Goal: Task Accomplishment & Management: Use online tool/utility

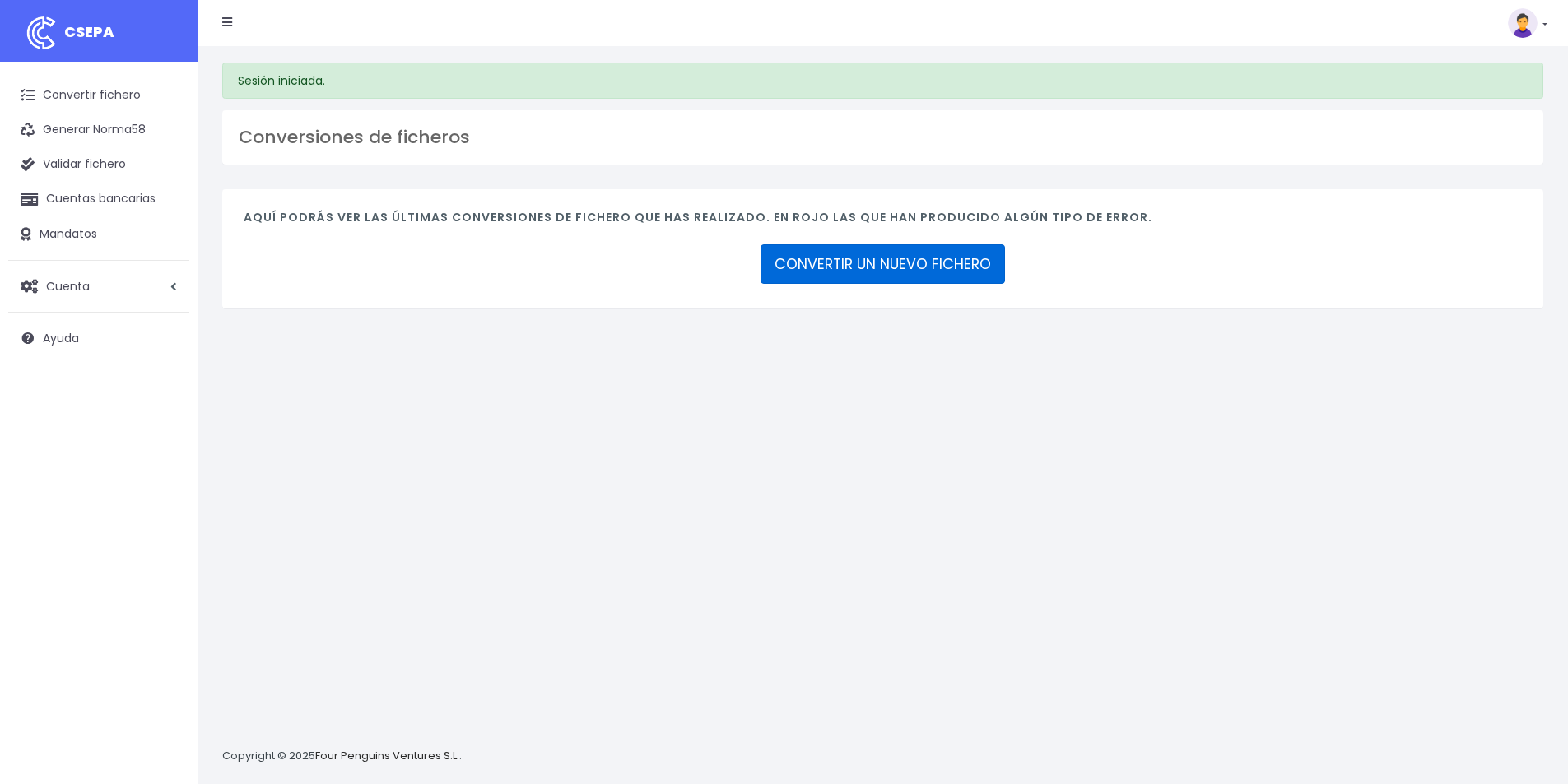
click at [834, 271] on link "CONVERTIR UN NUEVO FICHERO" at bounding box center [882, 264] width 244 height 39
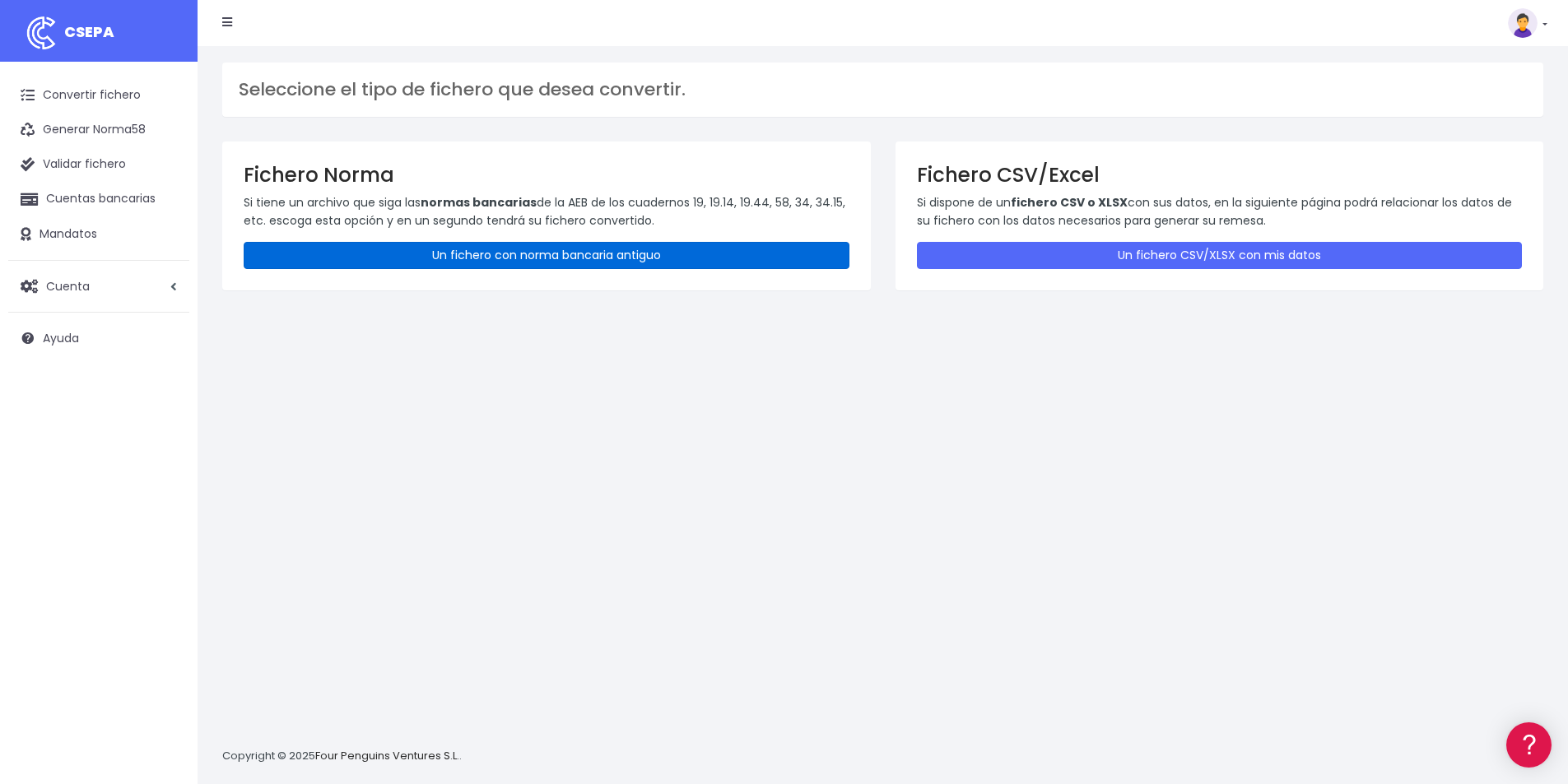
click at [471, 258] on link "Un fichero con norma bancaria antiguo" at bounding box center [546, 256] width 606 height 27
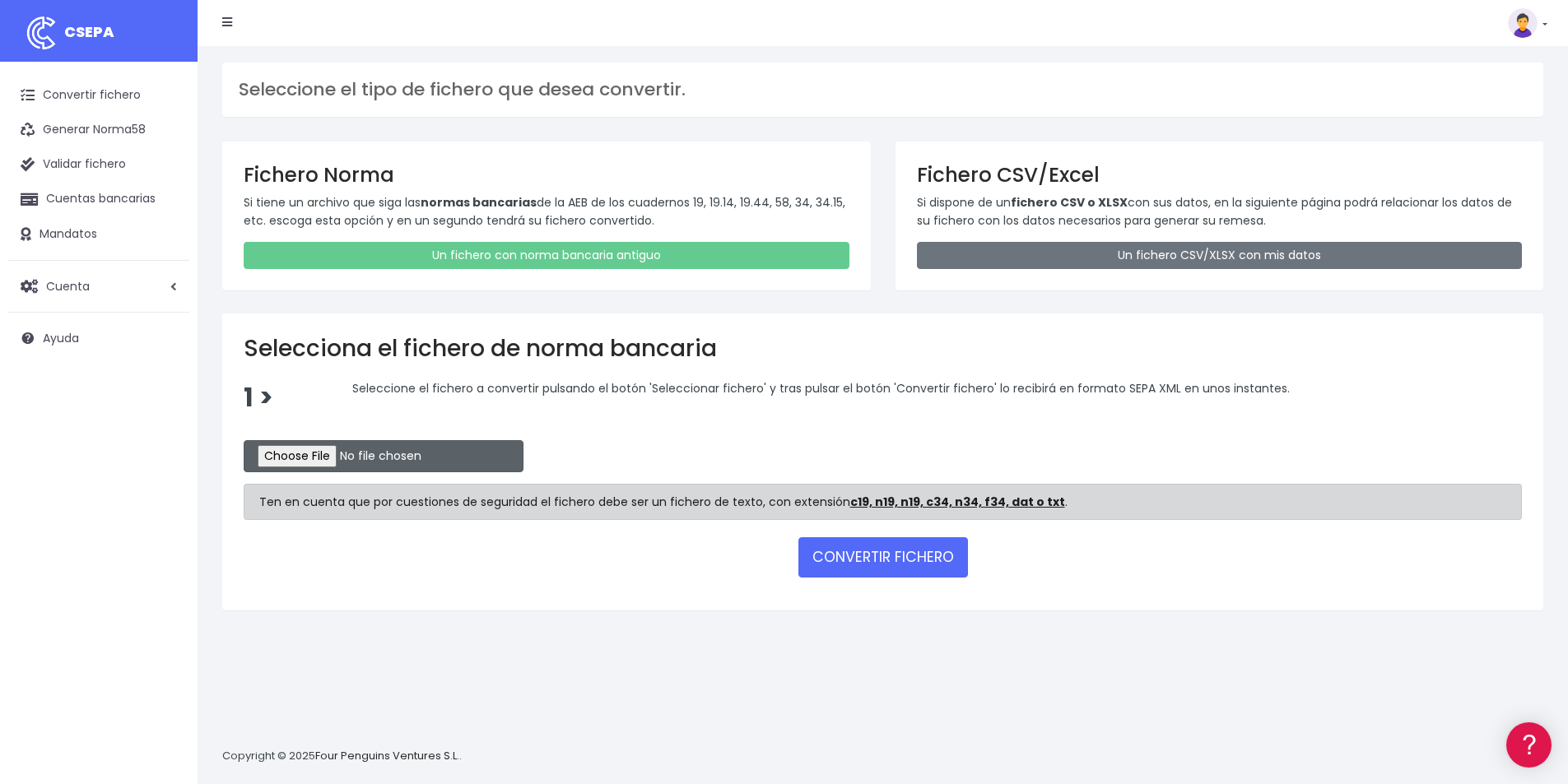
click at [331, 455] on input "file" at bounding box center [383, 456] width 280 height 32
type input "C:\fakepath\Recibos.q19"
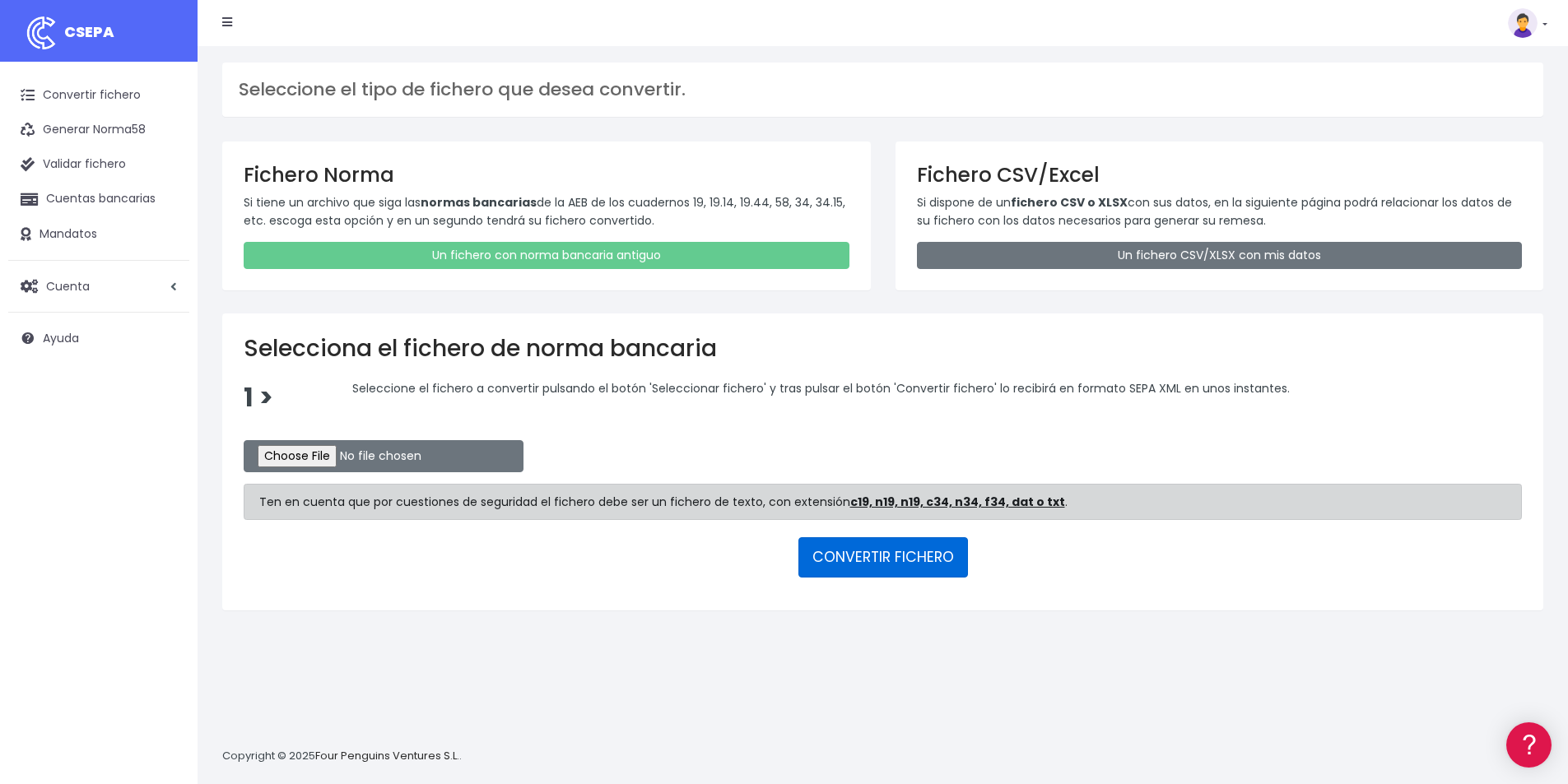
click at [857, 557] on button "CONVERTIR FICHERO" at bounding box center [883, 557] width 169 height 39
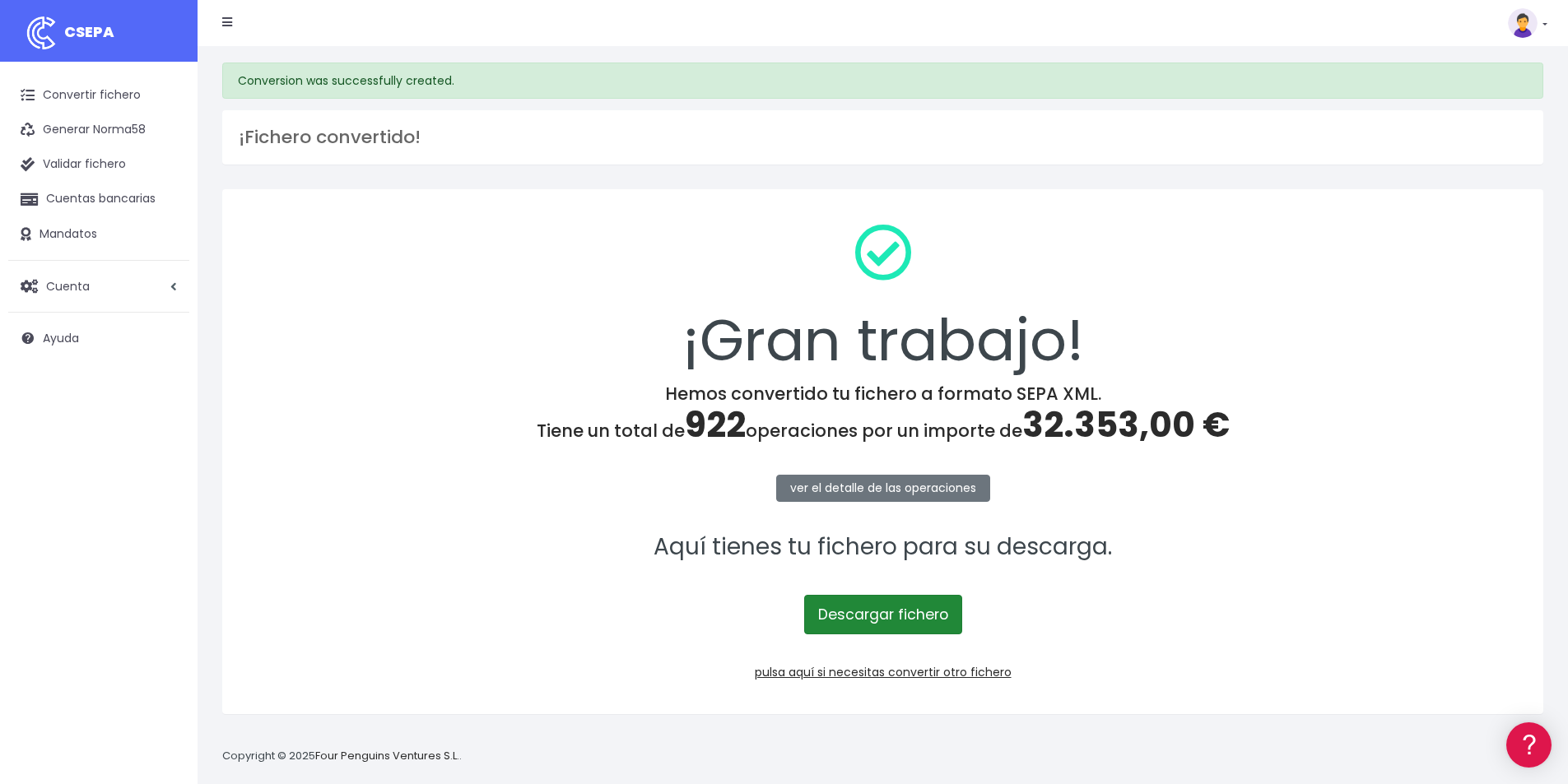
click at [851, 618] on link "Descargar fichero" at bounding box center [882, 615] width 158 height 39
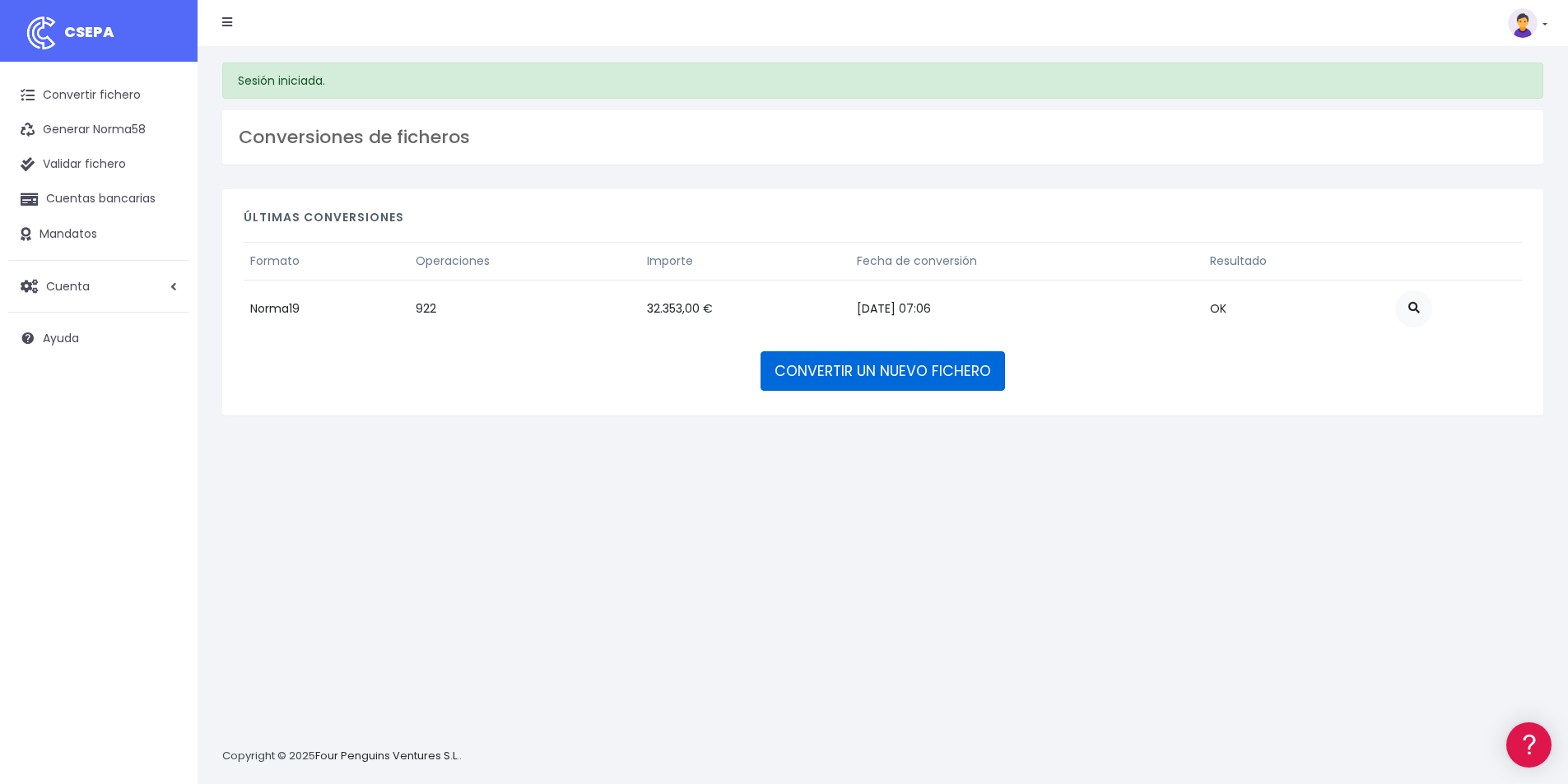
click at [868, 371] on link "CONVERTIR UN NUEVO FICHERO" at bounding box center [882, 371] width 244 height 39
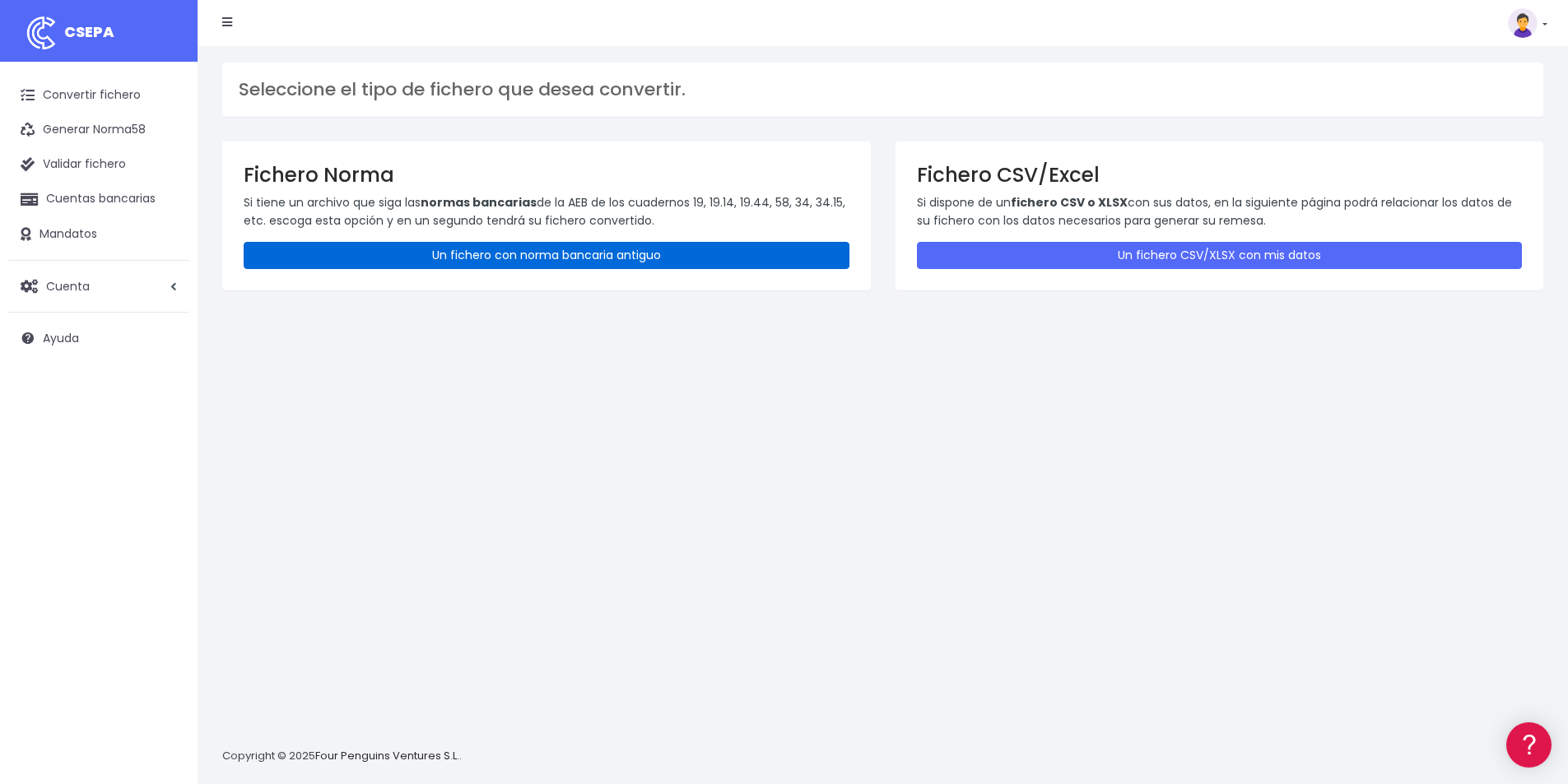
click at [484, 265] on link "Un fichero con norma bancaria antiguo" at bounding box center [546, 256] width 606 height 27
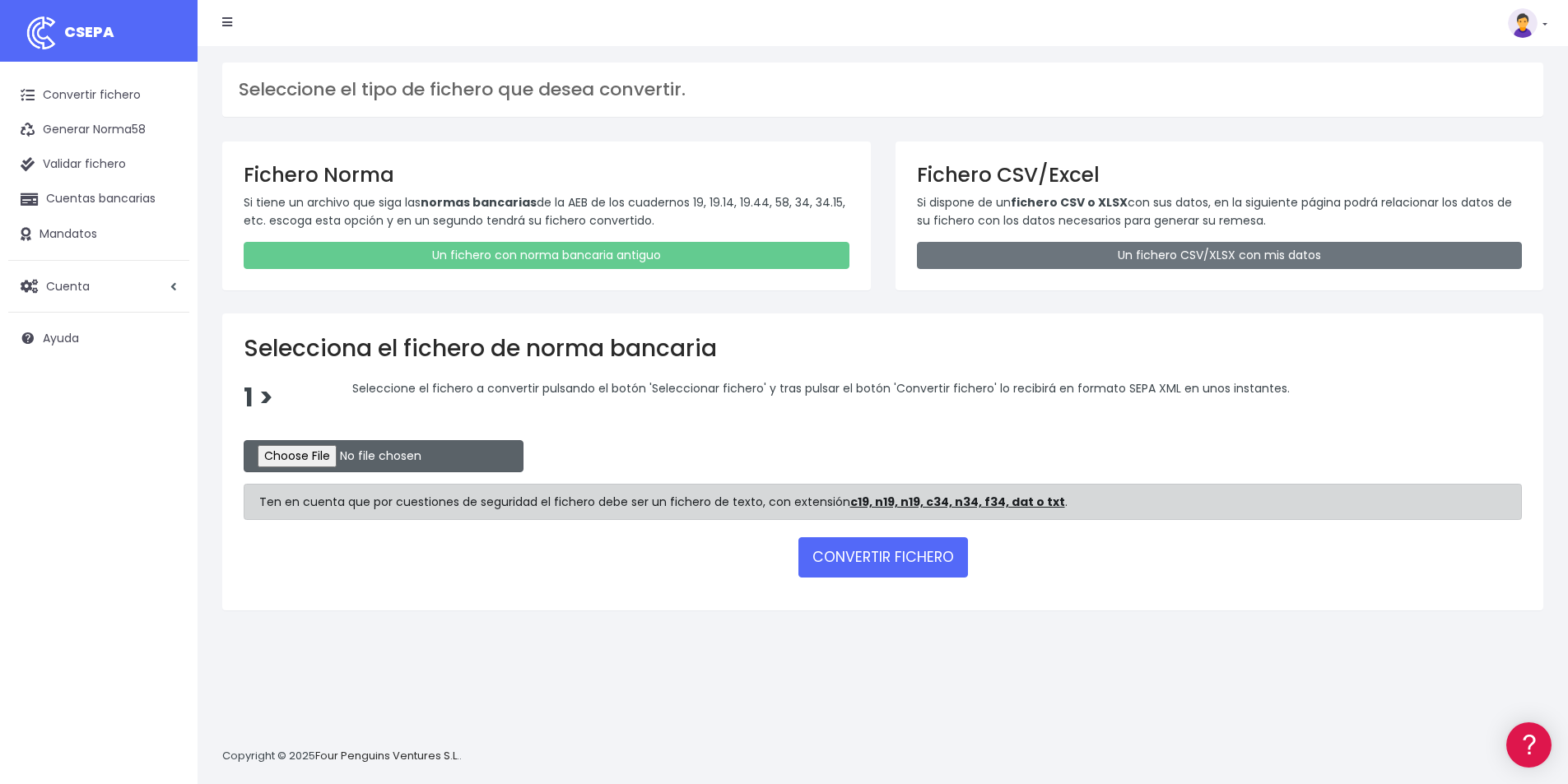
click at [355, 454] on input "file" at bounding box center [383, 456] width 280 height 32
type input "C:\fakepath\Recibos.q19"
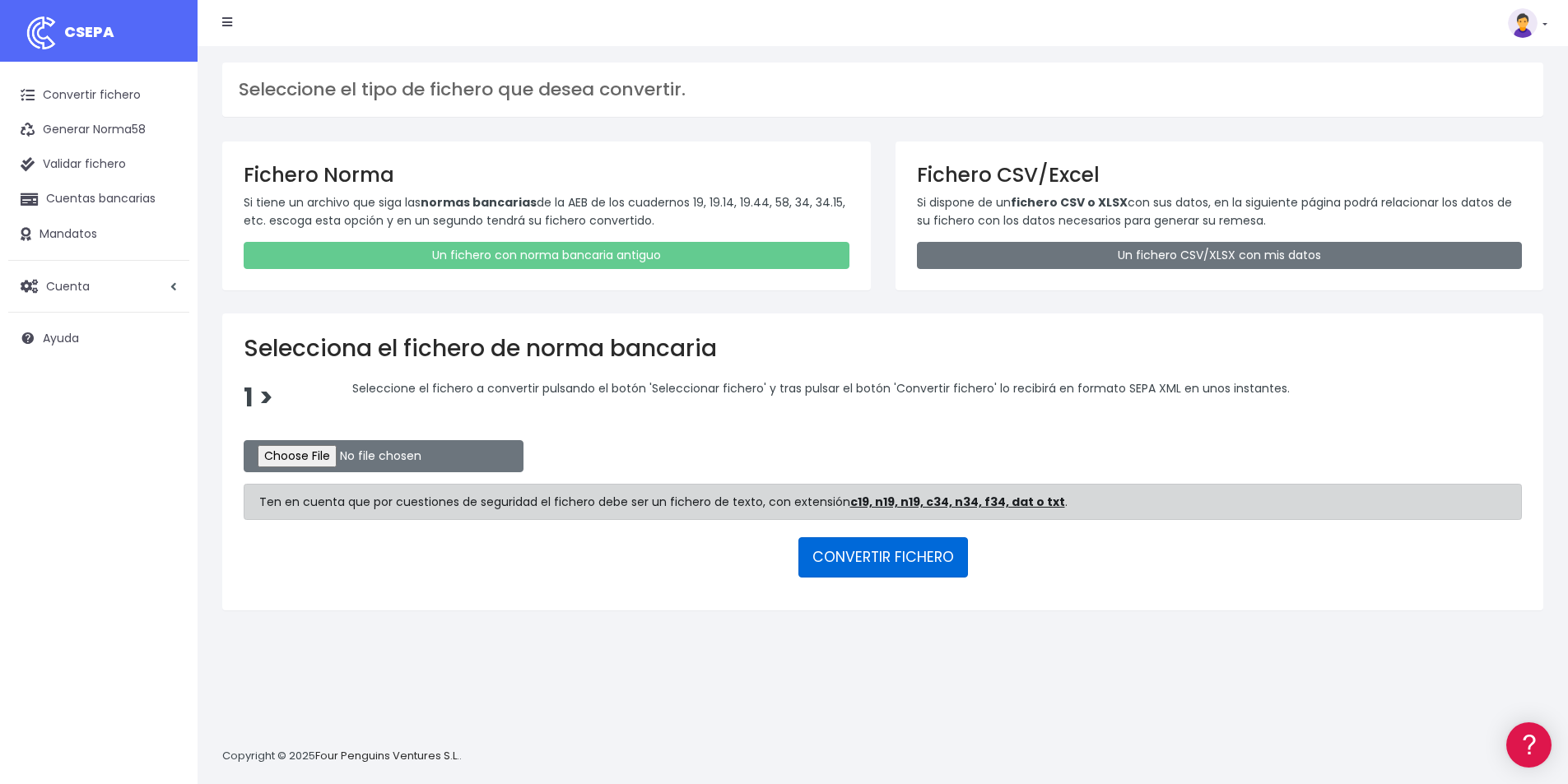
click at [875, 562] on button "CONVERTIR FICHERO" at bounding box center [883, 557] width 169 height 39
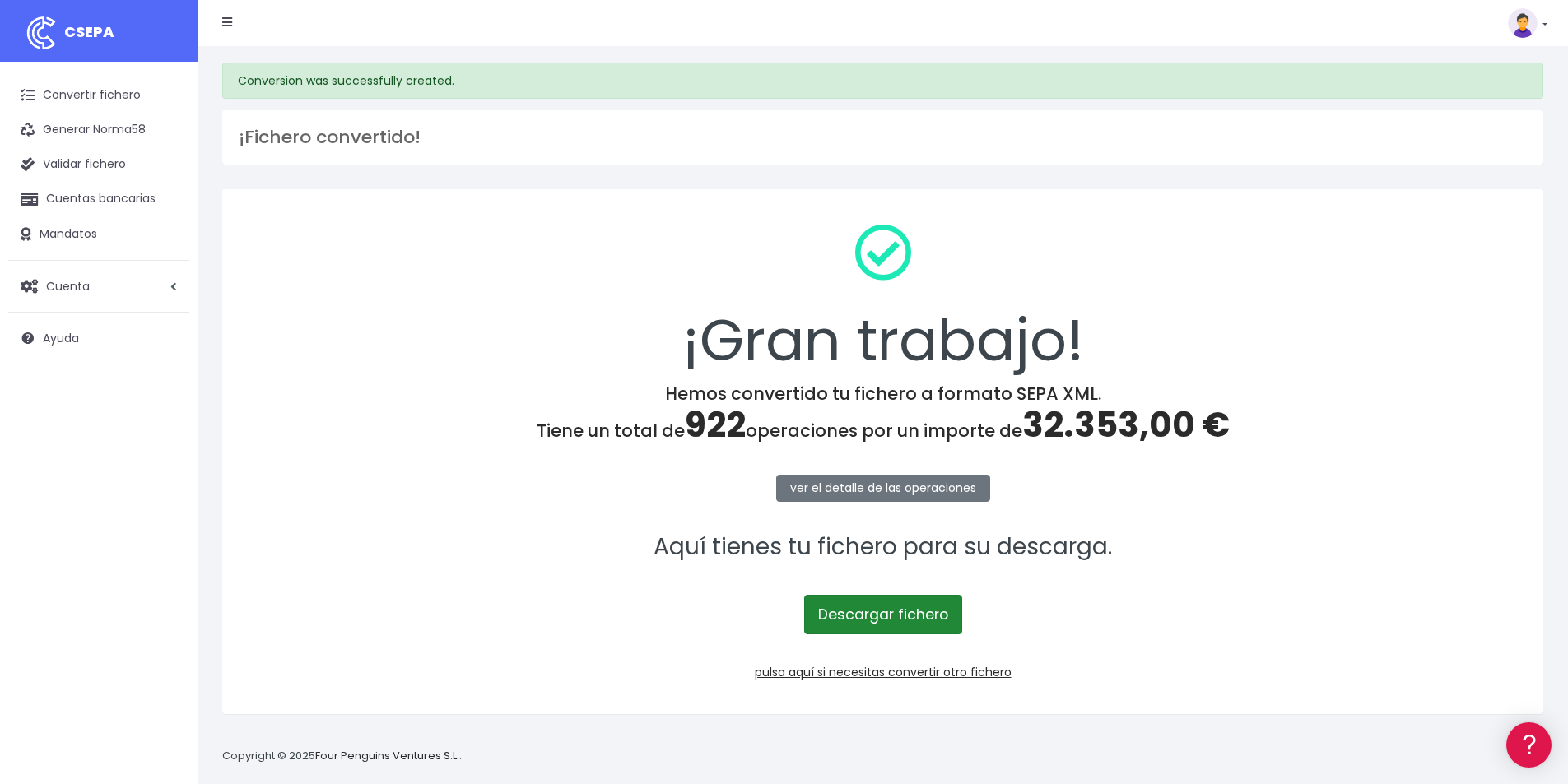
click at [891, 621] on link "Descargar fichero" at bounding box center [882, 615] width 158 height 39
